Goal: Task Accomplishment & Management: Use online tool/utility

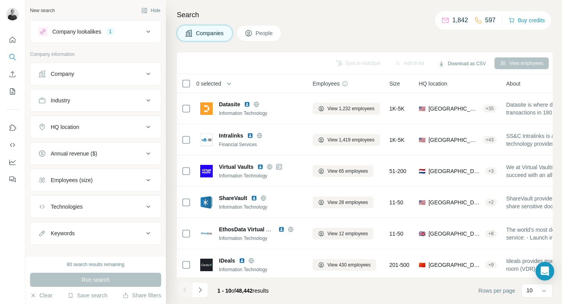
click at [435, 83] on span "HQ location" at bounding box center [433, 84] width 28 height 8
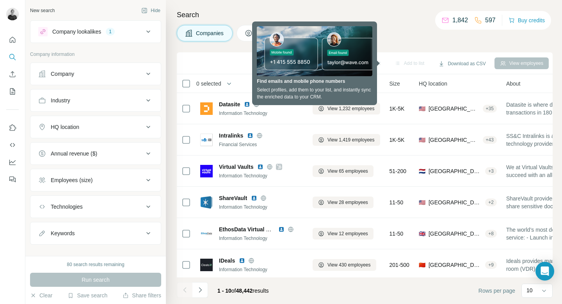
click at [417, 42] on div "Search Companies People Sync to HubSpot Add to list Download as CSV View employ…" at bounding box center [364, 152] width 396 height 304
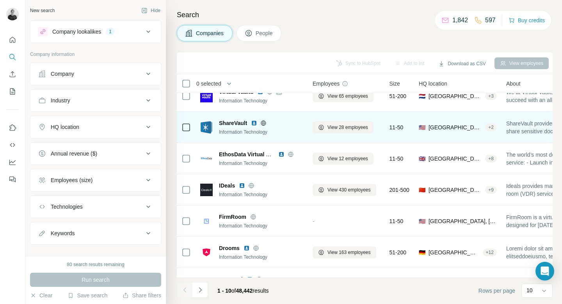
scroll to position [128, 0]
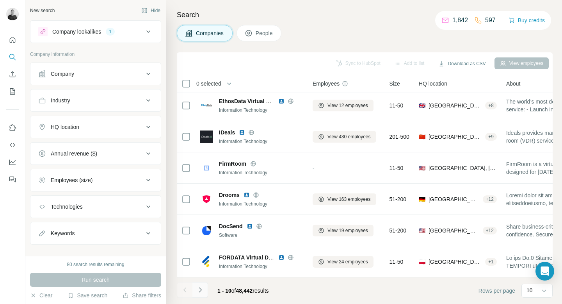
click at [202, 286] on icon "Navigate to next page" at bounding box center [200, 290] width 8 height 8
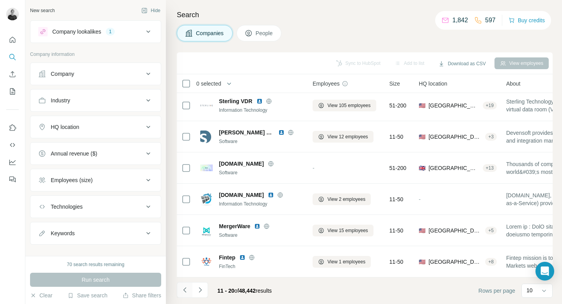
click at [183, 290] on icon "Navigate to previous page" at bounding box center [185, 290] width 8 height 8
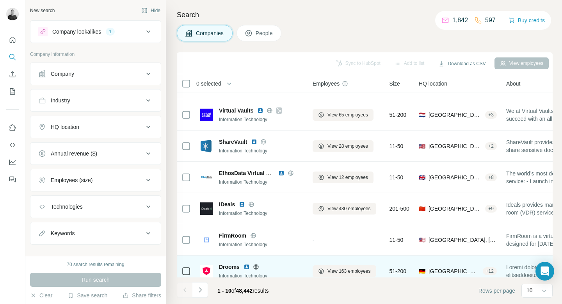
scroll to position [0, 0]
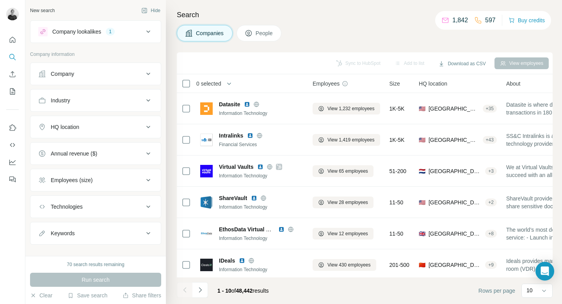
click at [107, 129] on div "HQ location" at bounding box center [90, 127] width 105 height 8
click at [99, 147] on input "text" at bounding box center [95, 146] width 115 height 14
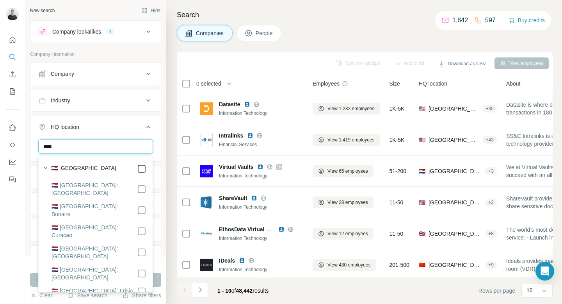
type input "****"
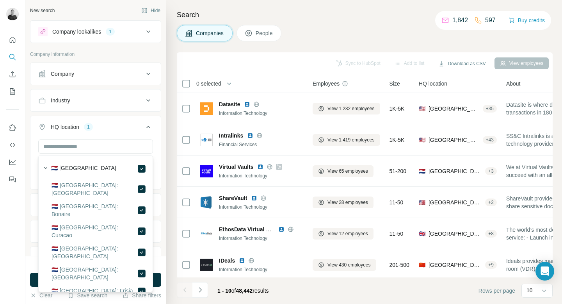
click at [155, 118] on button "HQ location 1" at bounding box center [95, 128] width 130 height 22
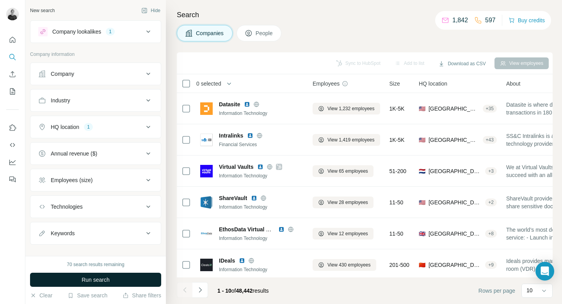
click at [98, 283] on span "Run search" at bounding box center [96, 279] width 28 height 8
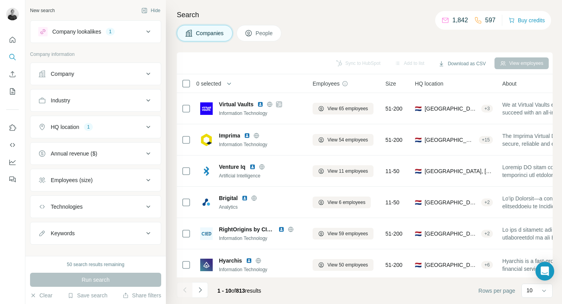
click at [112, 177] on div "Employees (size)" at bounding box center [90, 180] width 105 height 8
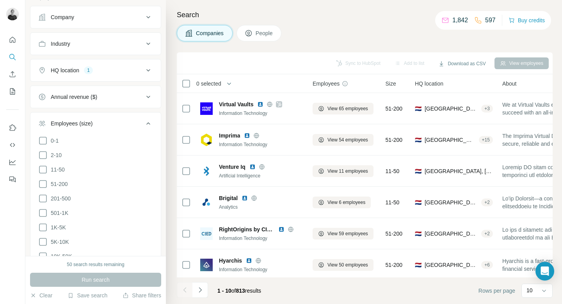
scroll to position [57, 0]
click at [43, 169] on icon at bounding box center [42, 168] width 9 height 9
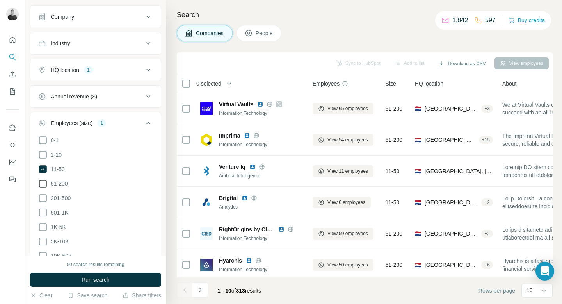
click at [43, 187] on icon at bounding box center [42, 183] width 9 height 9
click at [43, 202] on ul "0-1 2-10 11-50 [PHONE_NUMBER] 501-1K 1K-5K 5K-10K 10K-50K 50K-100K 100K-500K 50…" at bounding box center [95, 219] width 115 height 169
click at [43, 199] on icon at bounding box center [42, 197] width 9 height 9
click at [43, 210] on icon at bounding box center [42, 212] width 9 height 9
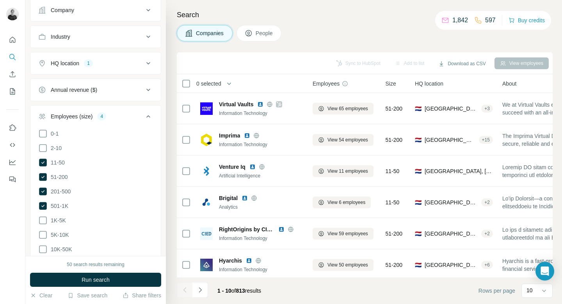
scroll to position [65, 0]
click at [46, 216] on icon at bounding box center [42, 218] width 9 height 9
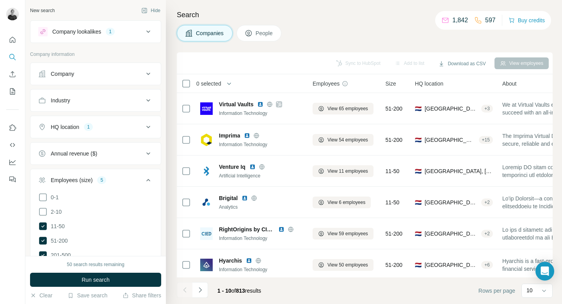
click at [126, 153] on div "Annual revenue ($)" at bounding box center [90, 153] width 105 height 8
click at [42, 184] on icon at bounding box center [42, 184] width 9 height 9
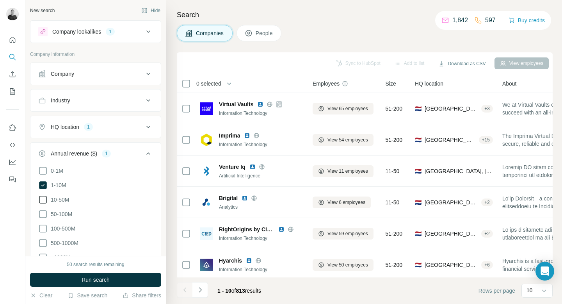
click at [41, 197] on icon at bounding box center [42, 199] width 9 height 9
click at [42, 211] on icon at bounding box center [42, 213] width 9 height 9
click at [42, 225] on icon at bounding box center [42, 228] width 9 height 9
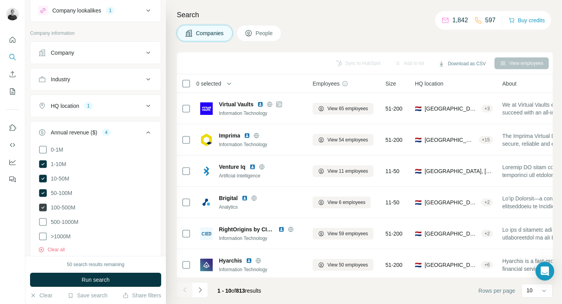
scroll to position [29, 0]
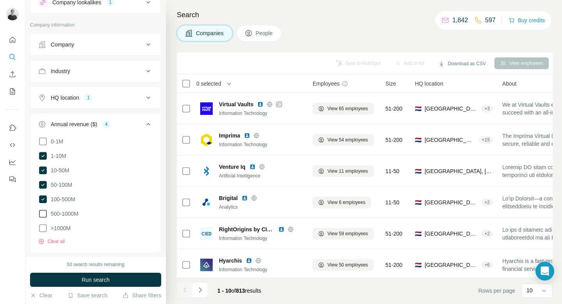
click at [47, 211] on icon at bounding box center [42, 213] width 9 height 9
click at [44, 226] on icon at bounding box center [42, 227] width 9 height 9
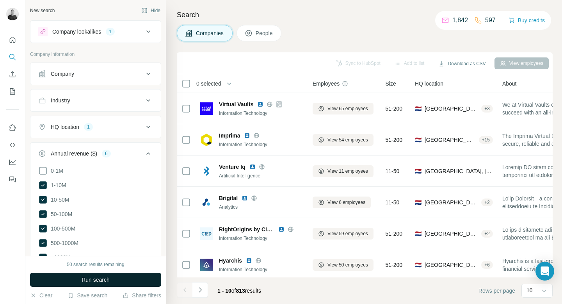
click at [92, 281] on span "Run search" at bounding box center [96, 279] width 28 height 8
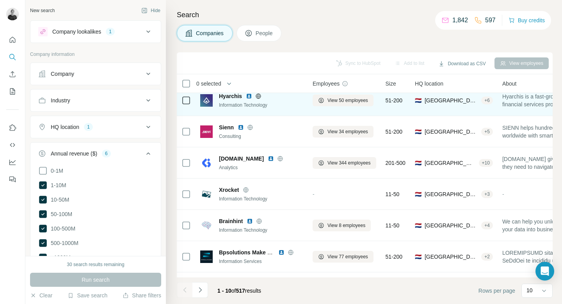
scroll to position [128, 0]
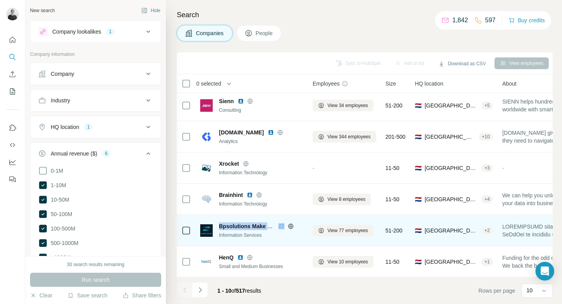
drag, startPoint x: 219, startPoint y: 225, endPoint x: 295, endPoint y: 226, distance: 75.7
click at [295, 226] on div "Bpsolutions Make Data Work" at bounding box center [261, 226] width 84 height 8
copy div "Bpsolutions Make Data Work"
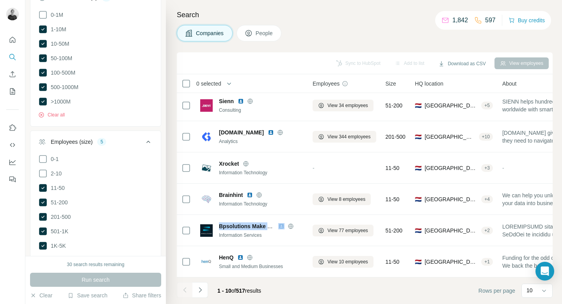
scroll to position [174, 0]
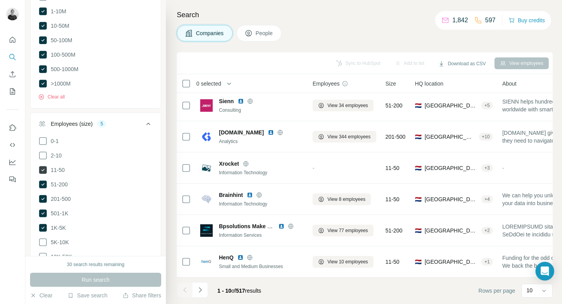
click at [44, 169] on icon at bounding box center [42, 170] width 3 height 2
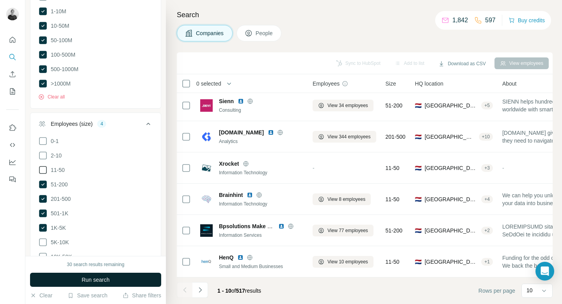
click at [85, 279] on span "Run search" at bounding box center [96, 279] width 28 height 8
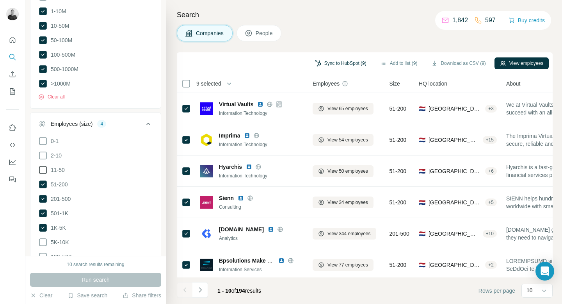
click at [327, 64] on button "Sync to HubSpot (9)" at bounding box center [340, 63] width 62 height 12
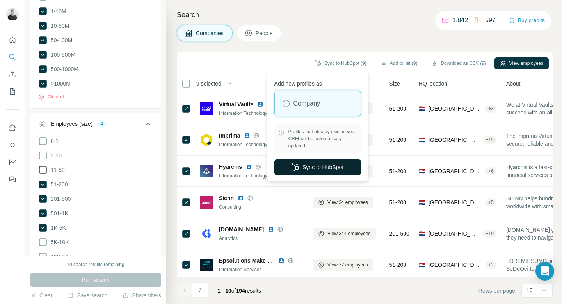
click at [309, 170] on button "Sync to HubSpot" at bounding box center [317, 167] width 87 height 16
